Goal: Book appointment/travel/reservation

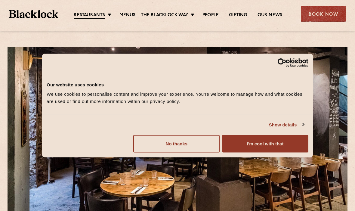
click at [291, 147] on button "I'm cool with that" at bounding box center [265, 143] width 86 height 17
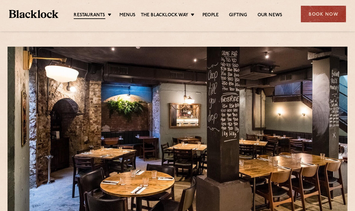
click at [131, 15] on link "Menus" at bounding box center [128, 15] width 16 height 6
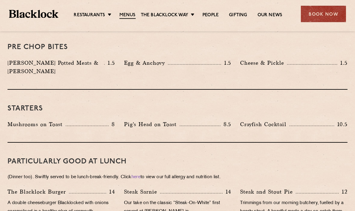
scroll to position [275, 0]
click at [0, 0] on link "[PERSON_NAME] Cuts" at bounding box center [0, 0] width 0 height 0
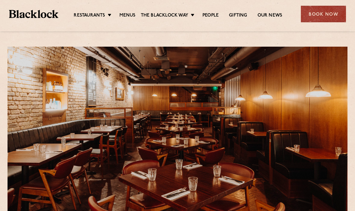
click at [0, 0] on link "Soho" at bounding box center [0, 0] width 0 height 0
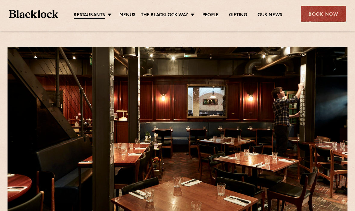
click at [332, 14] on div "Book Now" at bounding box center [323, 14] width 45 height 17
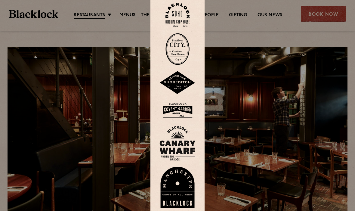
click at [181, 25] on img at bounding box center [178, 15] width 24 height 24
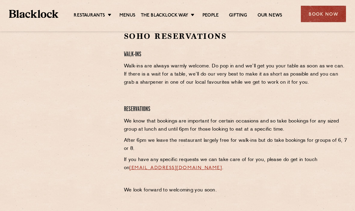
scroll to position [204, 0]
